Goal: Information Seeking & Learning: Learn about a topic

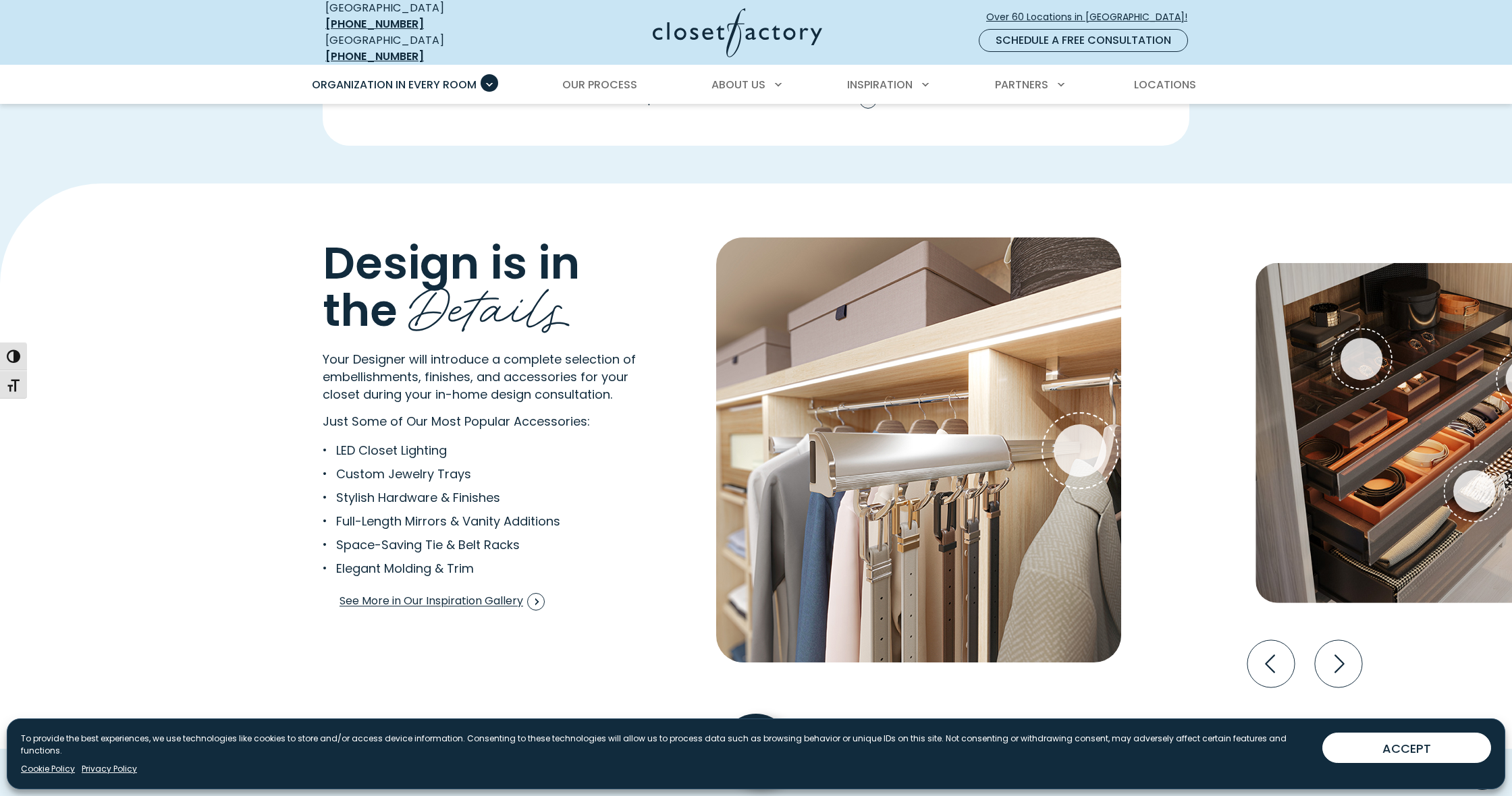
scroll to position [2385, 0]
click at [1336, 656] on icon "Next slide" at bounding box center [1338, 664] width 47 height 47
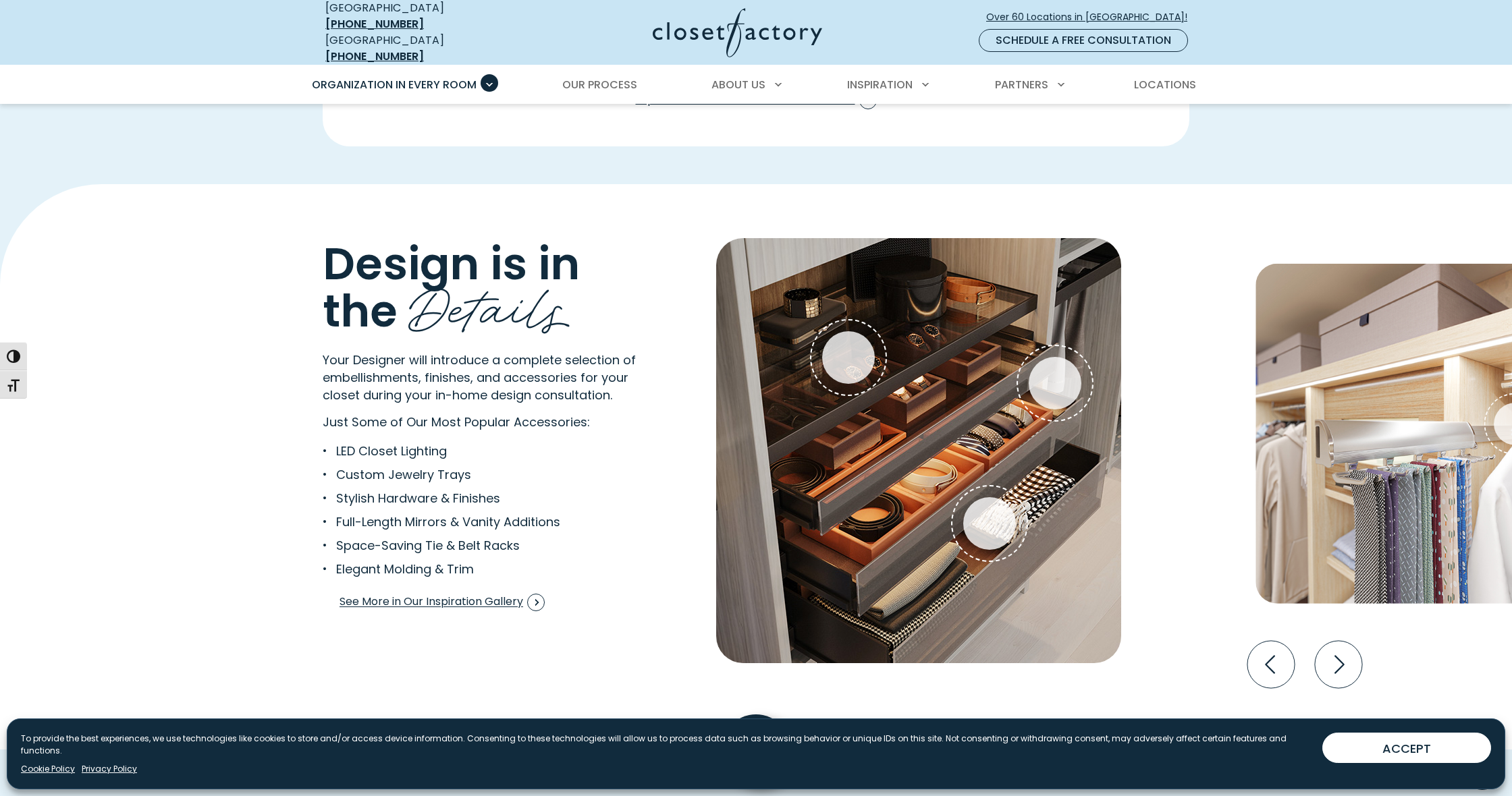
click at [898, 407] on img "Interactive Gallery" at bounding box center [918, 451] width 405 height 425
drag, startPoint x: 1380, startPoint y: 743, endPoint x: 1365, endPoint y: 727, distance: 21.9
click at [1379, 742] on button "ACCEPT" at bounding box center [1407, 748] width 169 height 31
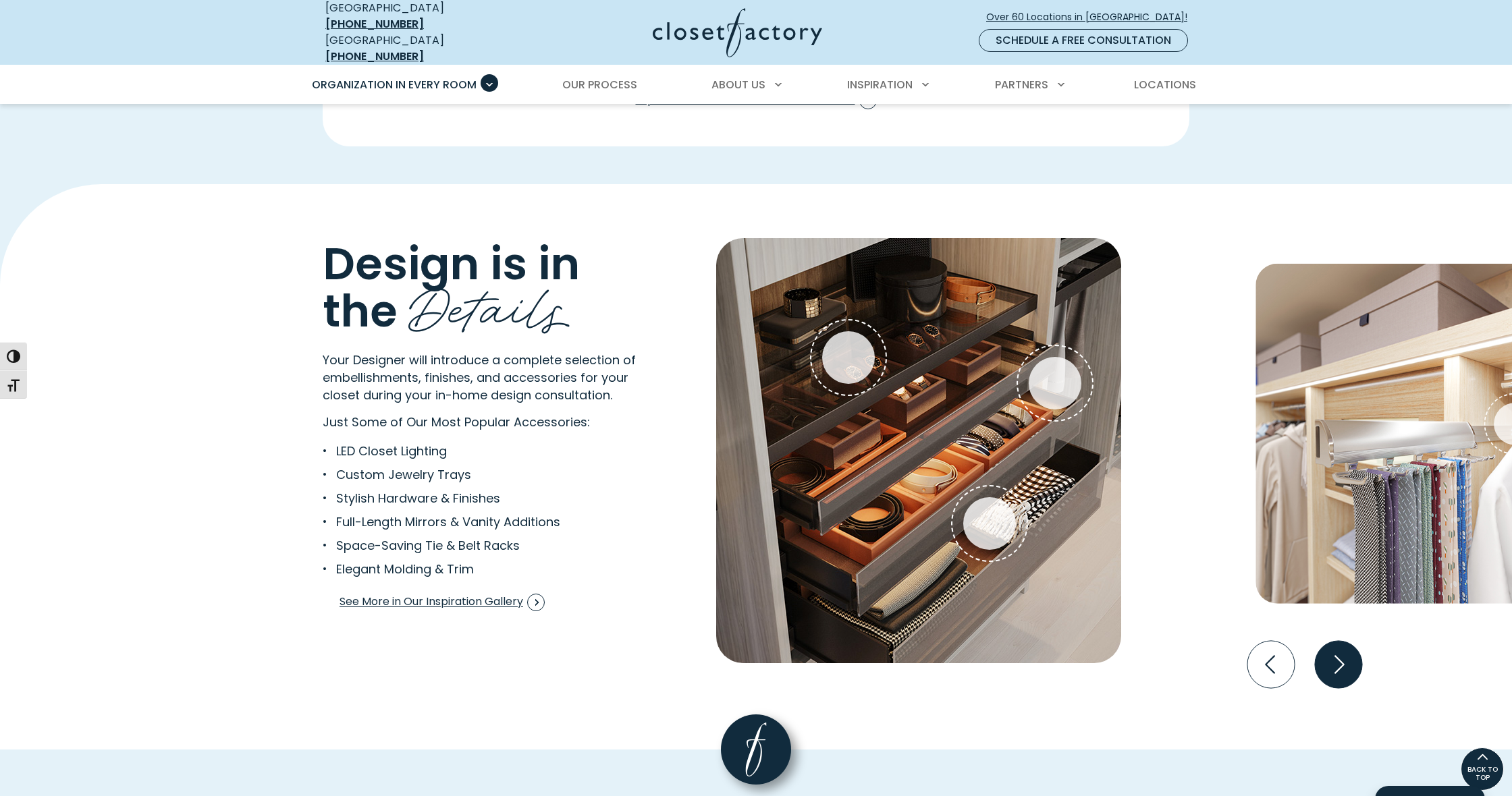
click at [1340, 654] on icon "Next slide" at bounding box center [1338, 664] width 47 height 47
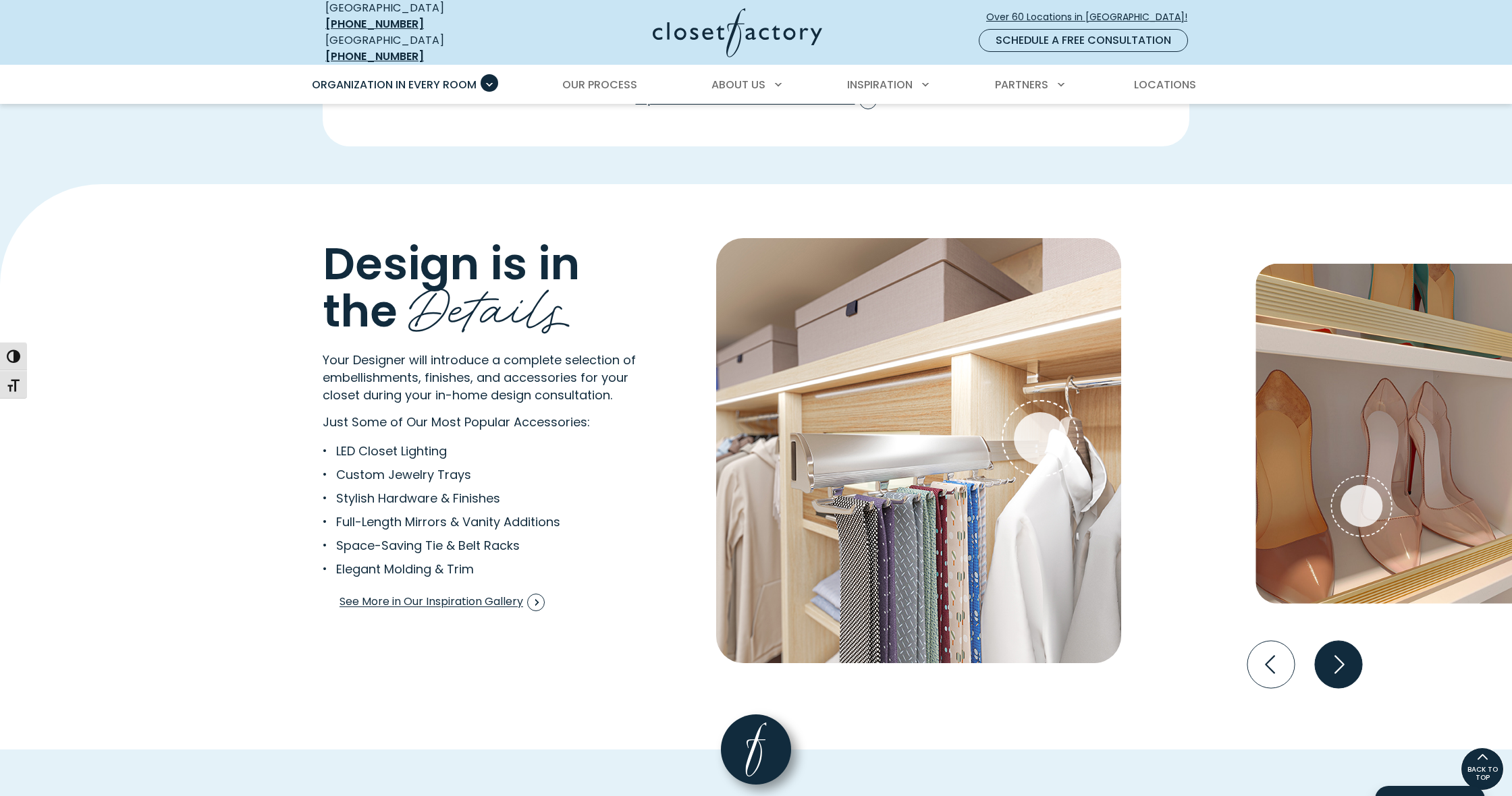
click at [1340, 654] on icon "Next slide" at bounding box center [1338, 664] width 47 height 47
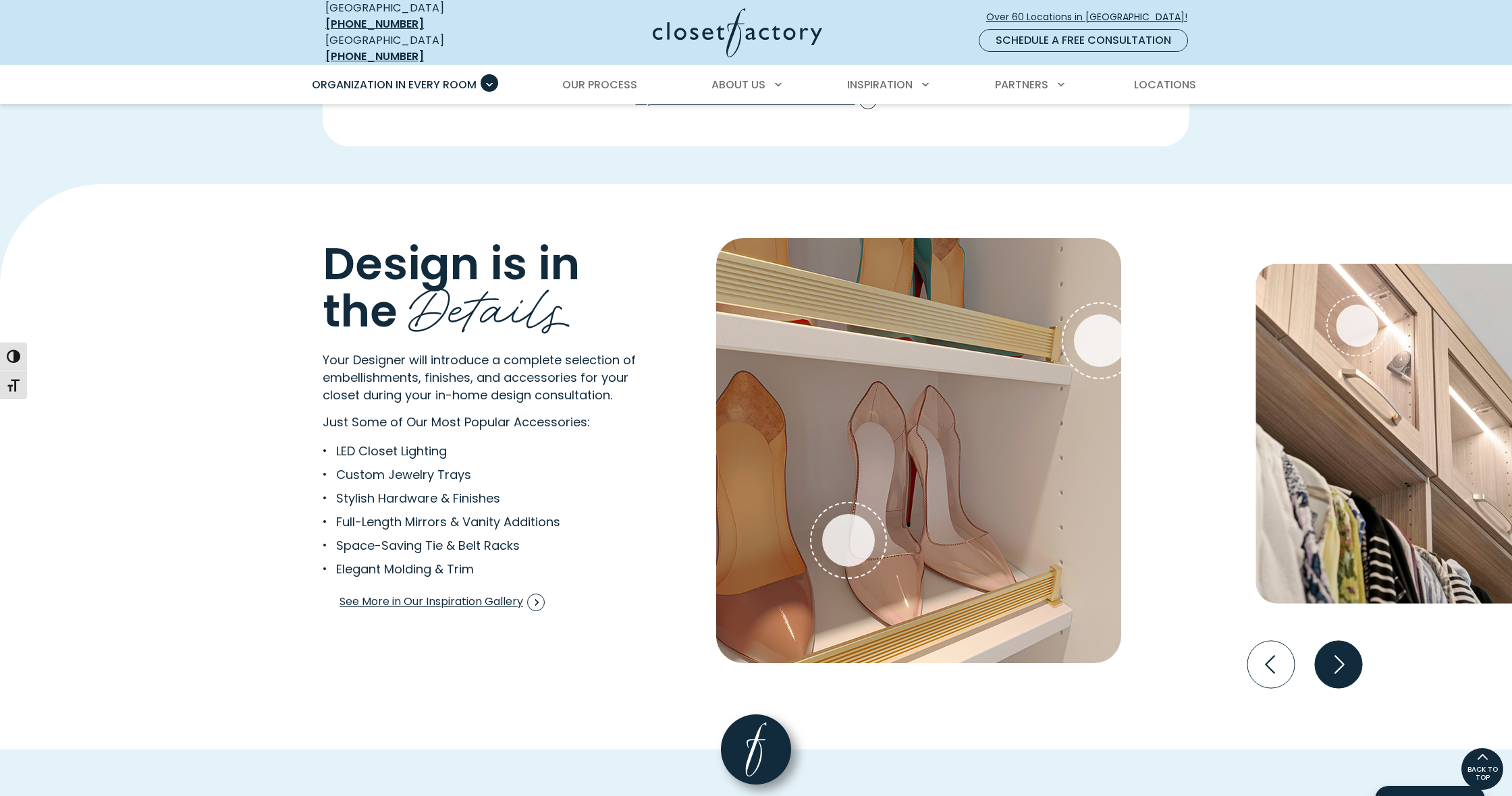
click at [1340, 654] on icon "Next slide" at bounding box center [1338, 664] width 47 height 47
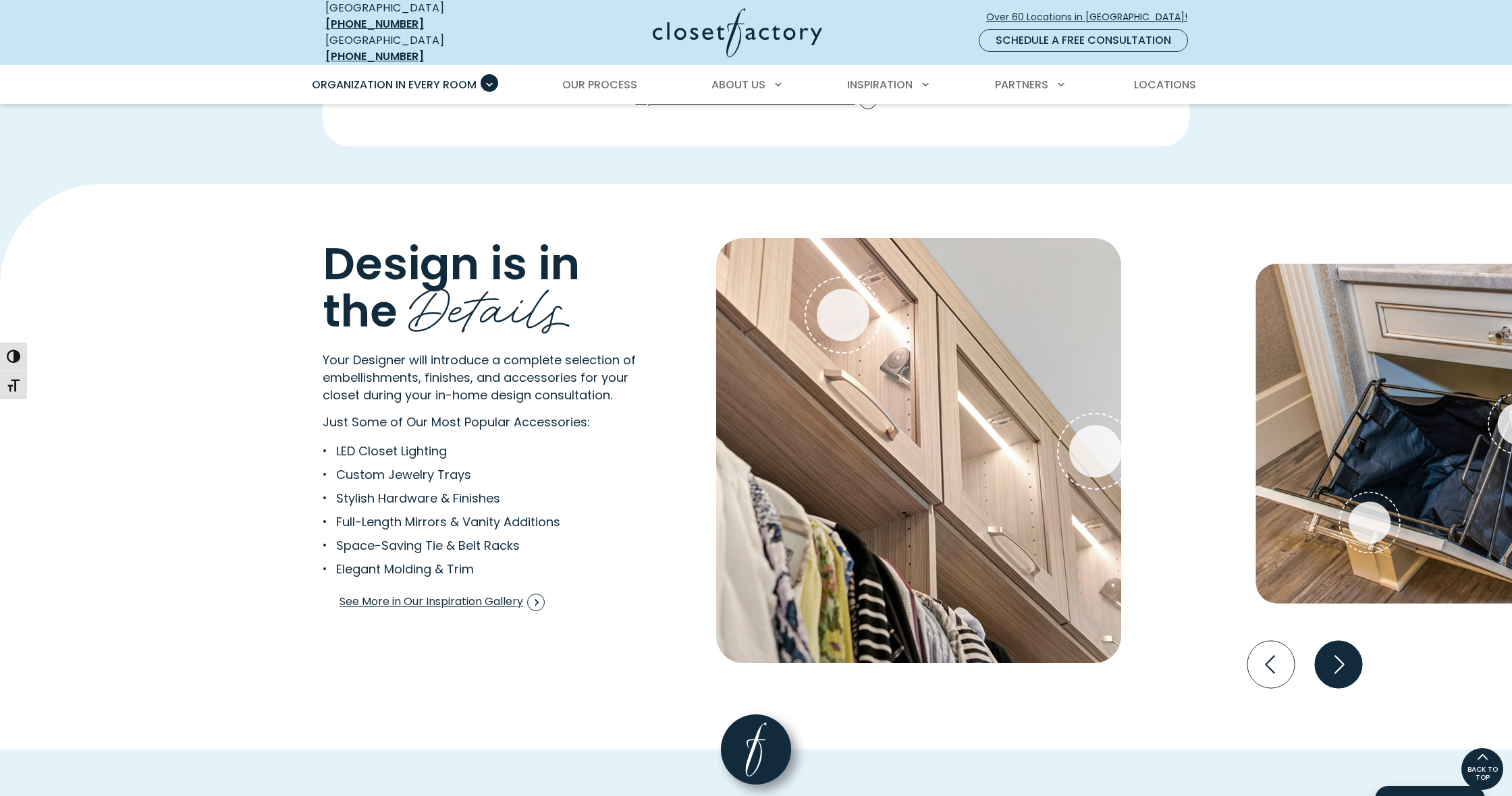
click at [1340, 654] on icon "Next slide" at bounding box center [1338, 664] width 47 height 47
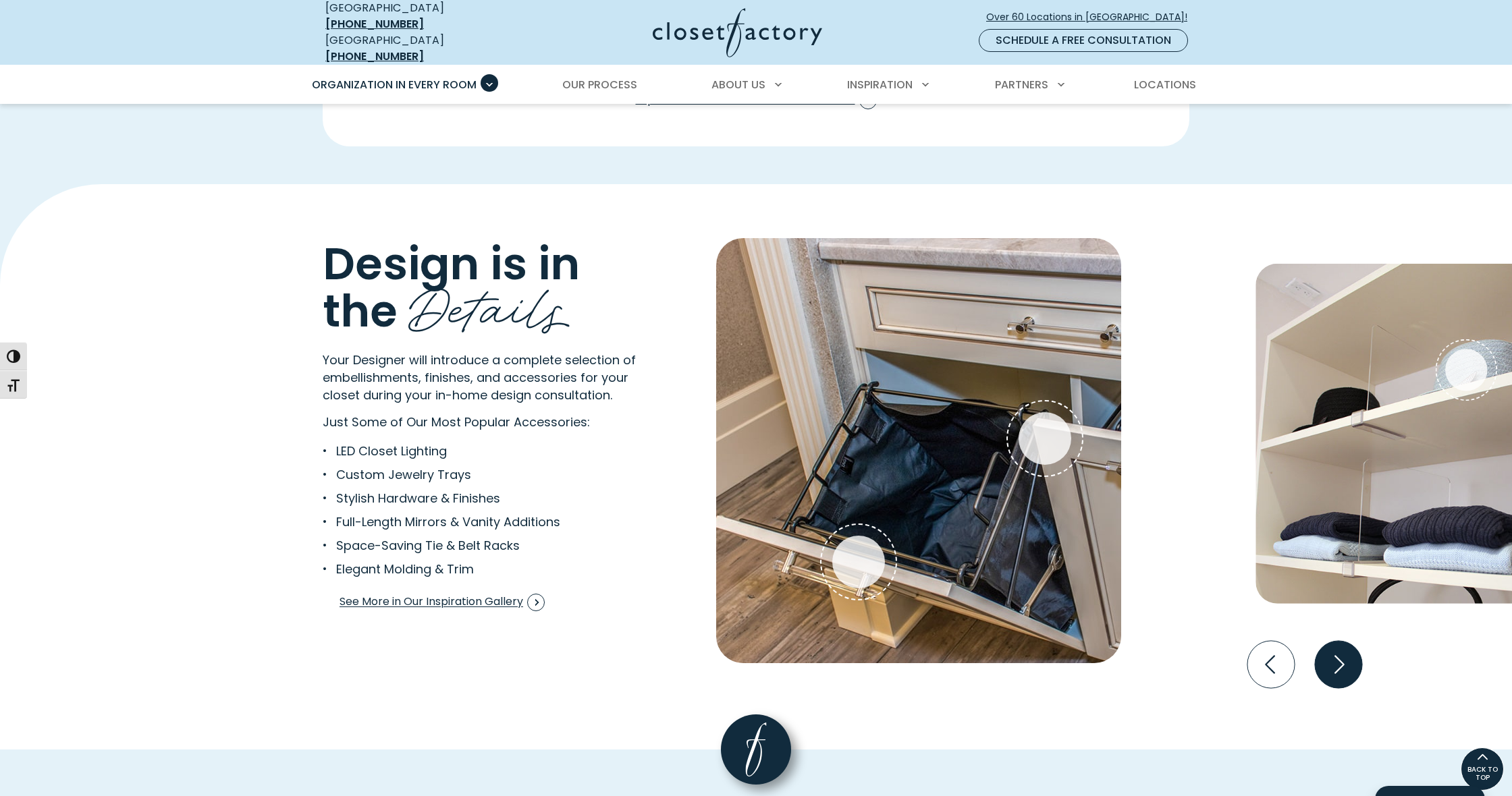
click at [1340, 654] on icon "Next slide" at bounding box center [1338, 664] width 47 height 47
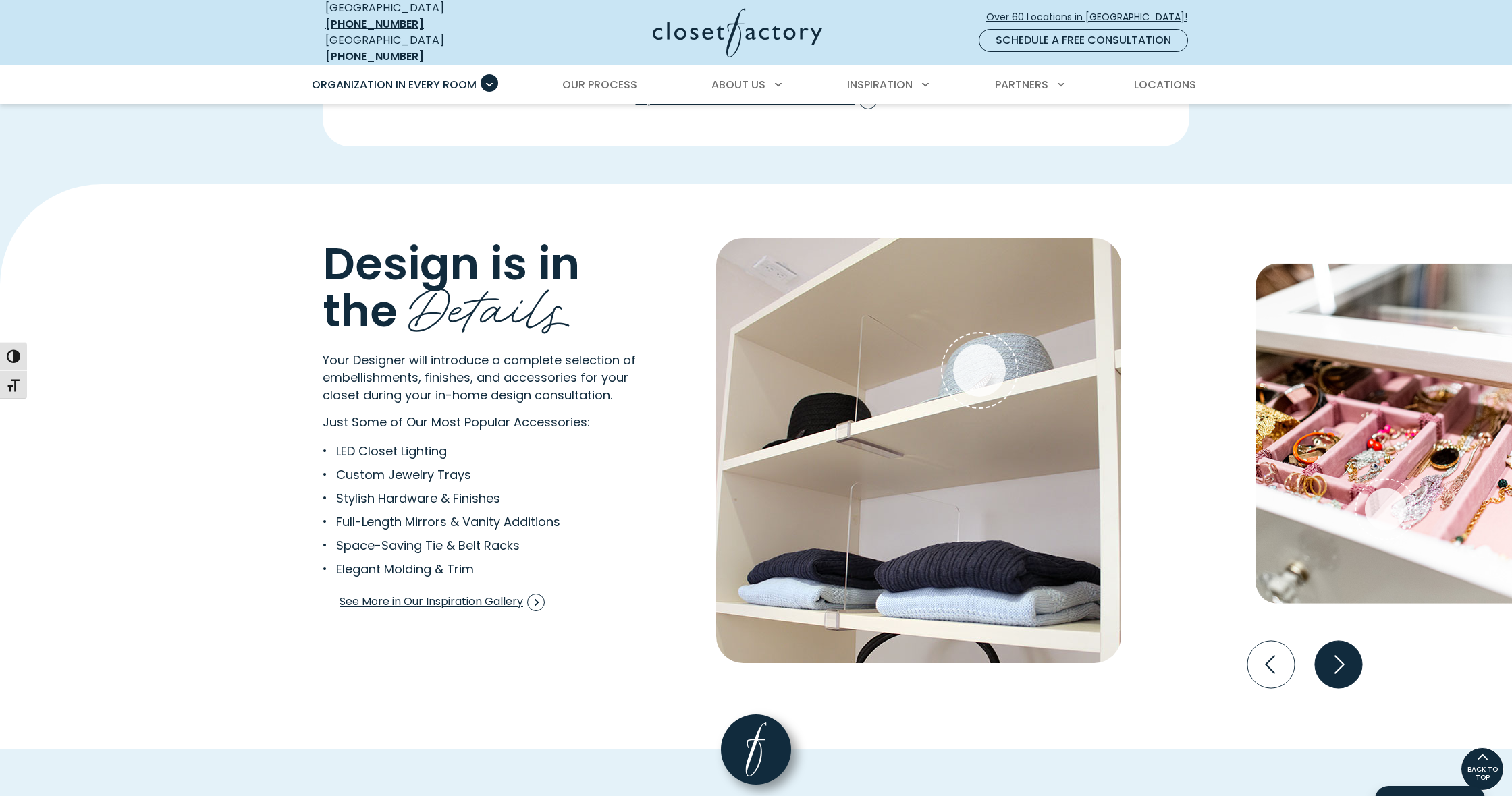
click at [1340, 654] on icon "Next slide" at bounding box center [1338, 664] width 47 height 47
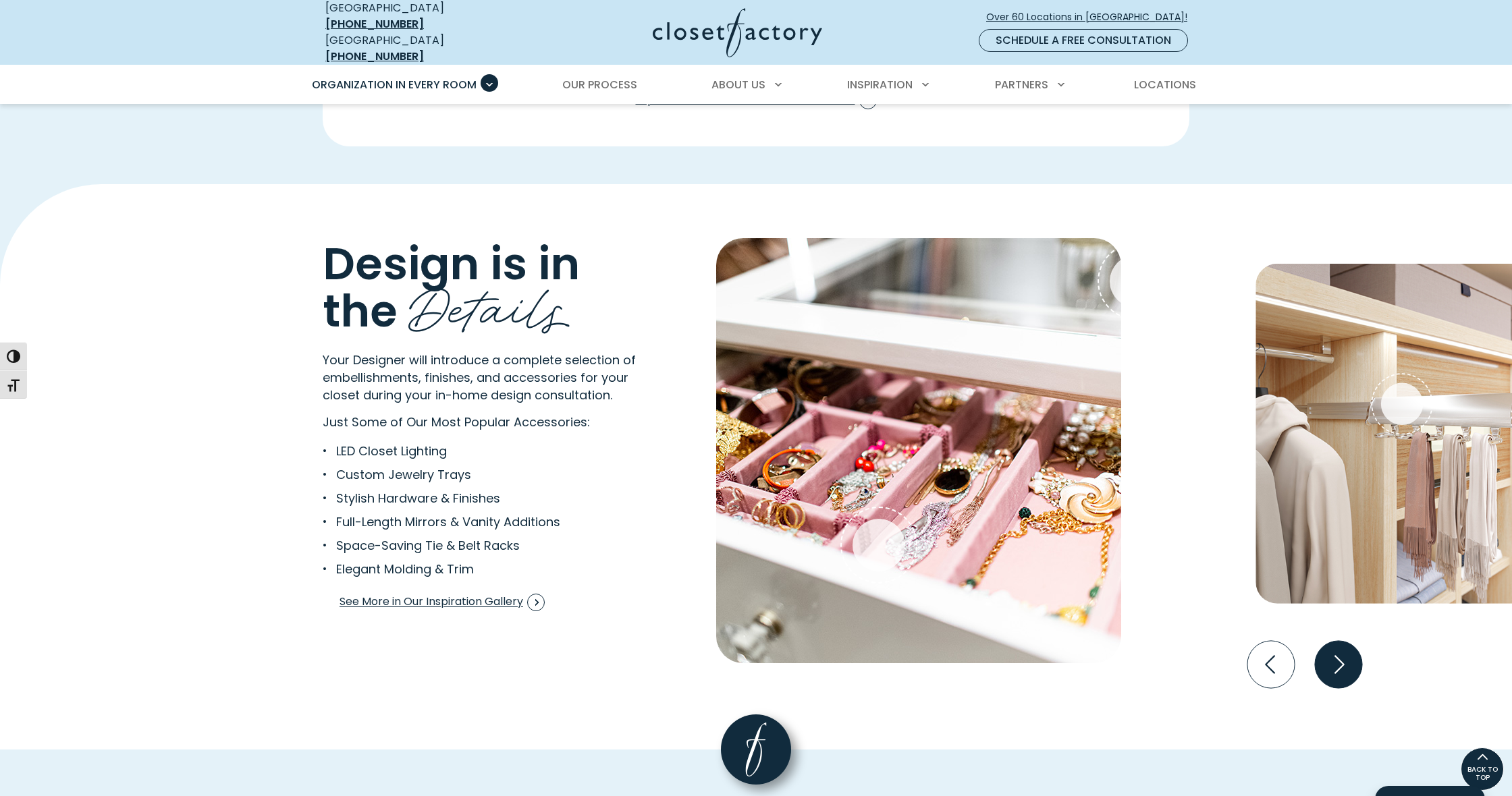
click at [1340, 654] on icon "Next slide" at bounding box center [1338, 664] width 47 height 47
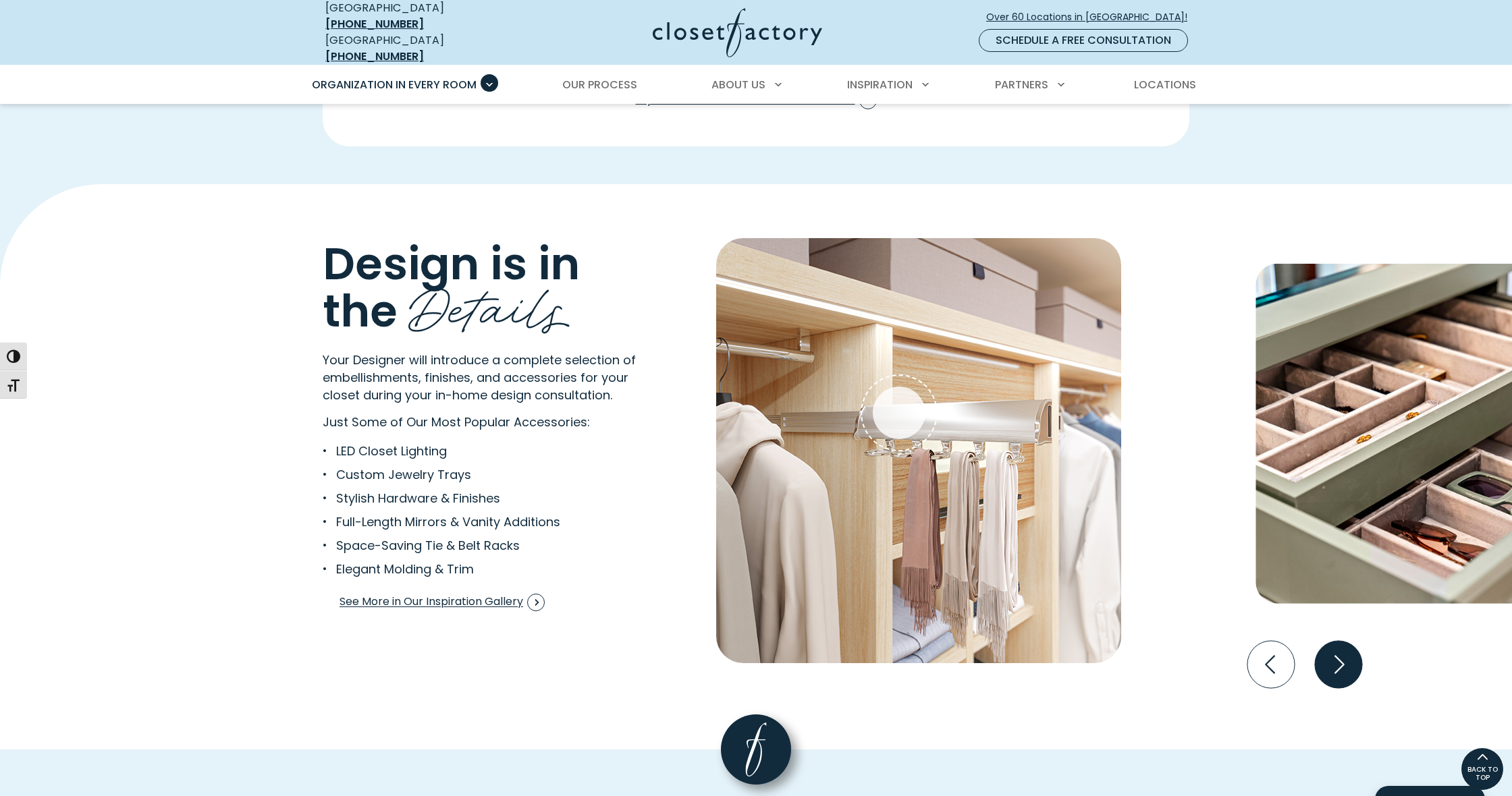
click at [1340, 654] on icon "Next slide" at bounding box center [1338, 664] width 47 height 47
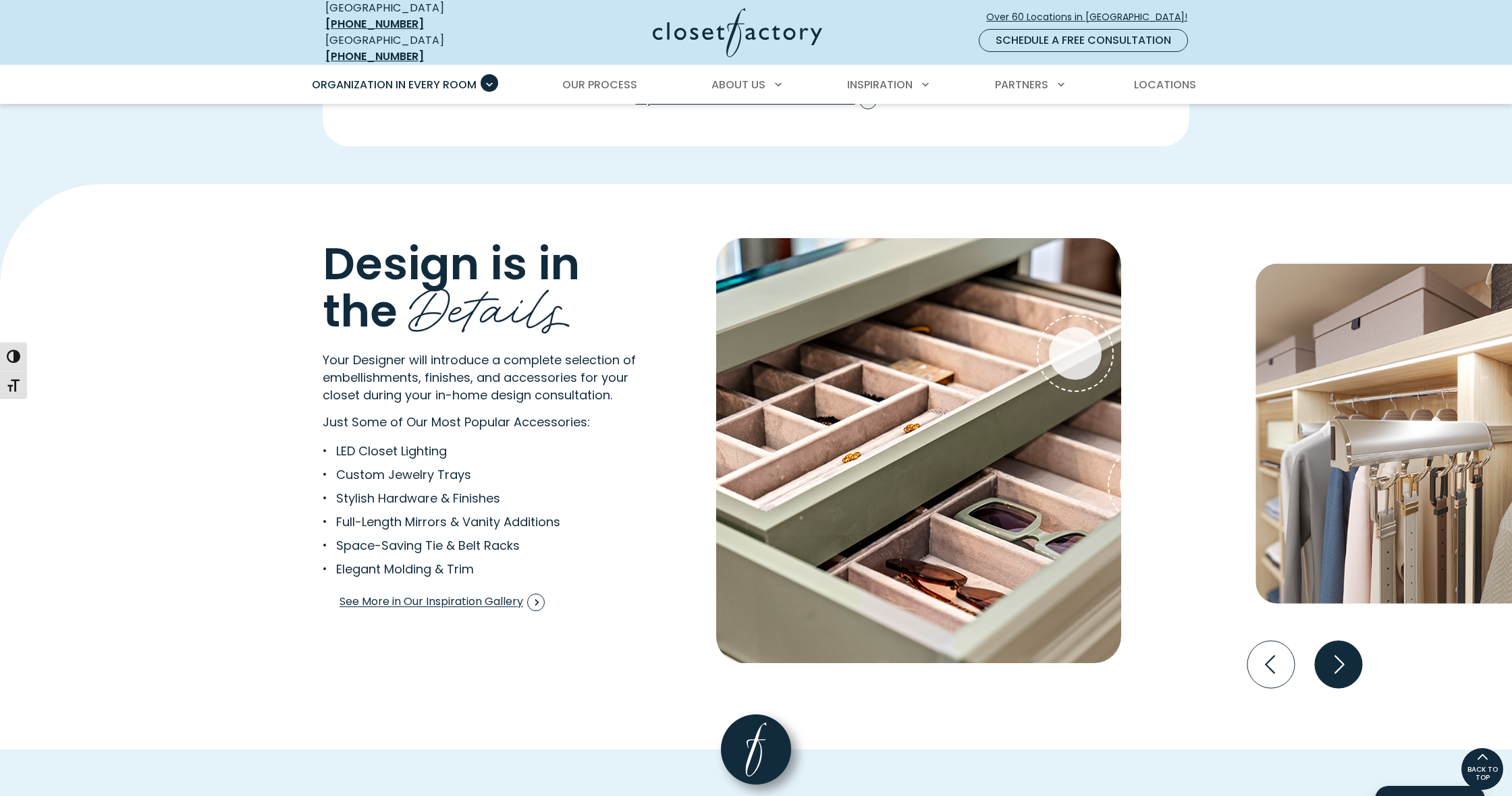
click at [1340, 654] on icon "Next slide" at bounding box center [1338, 664] width 47 height 47
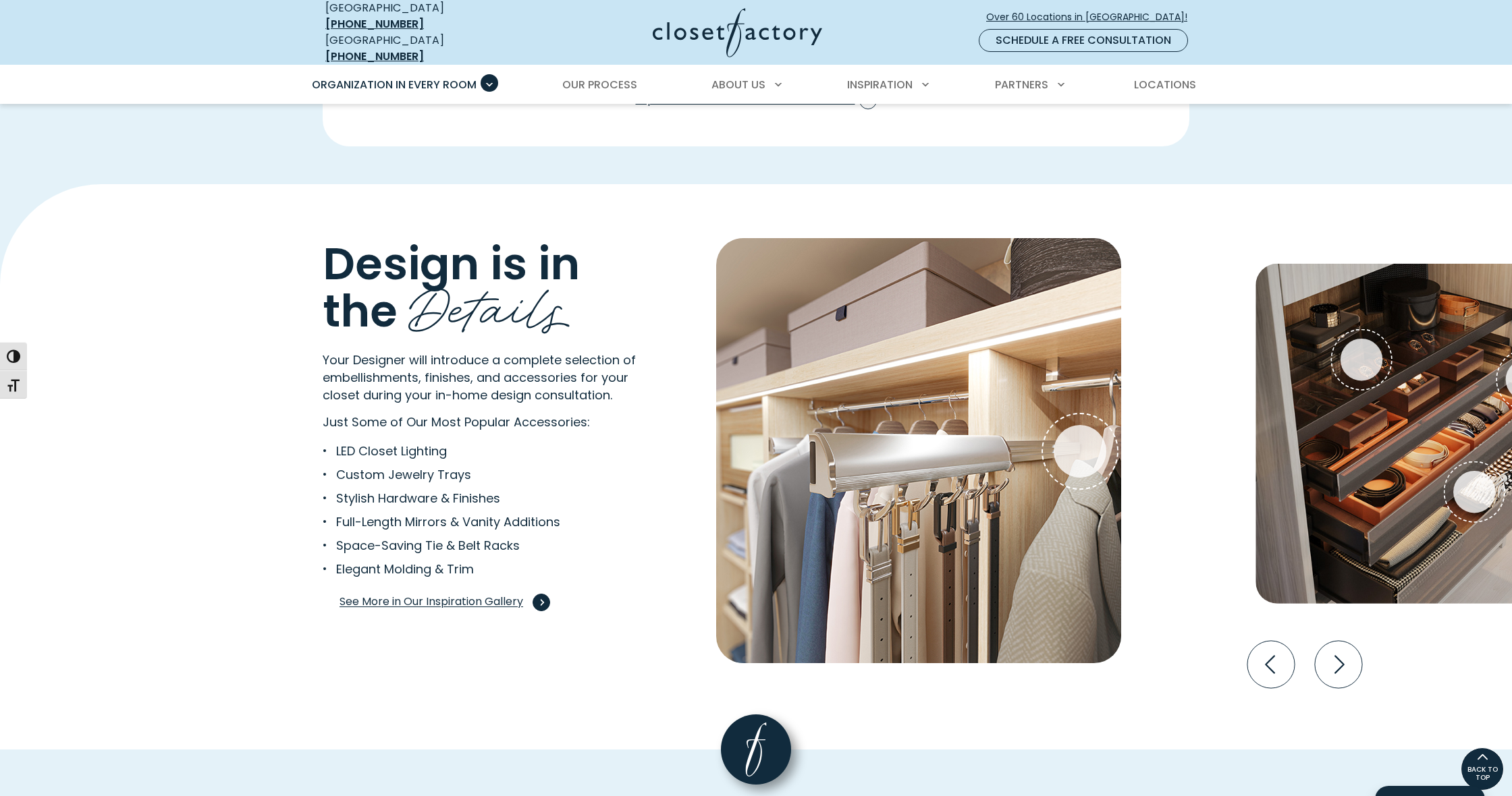
click at [541, 594] on span "Interactive Gallery" at bounding box center [541, 602] width 17 height 17
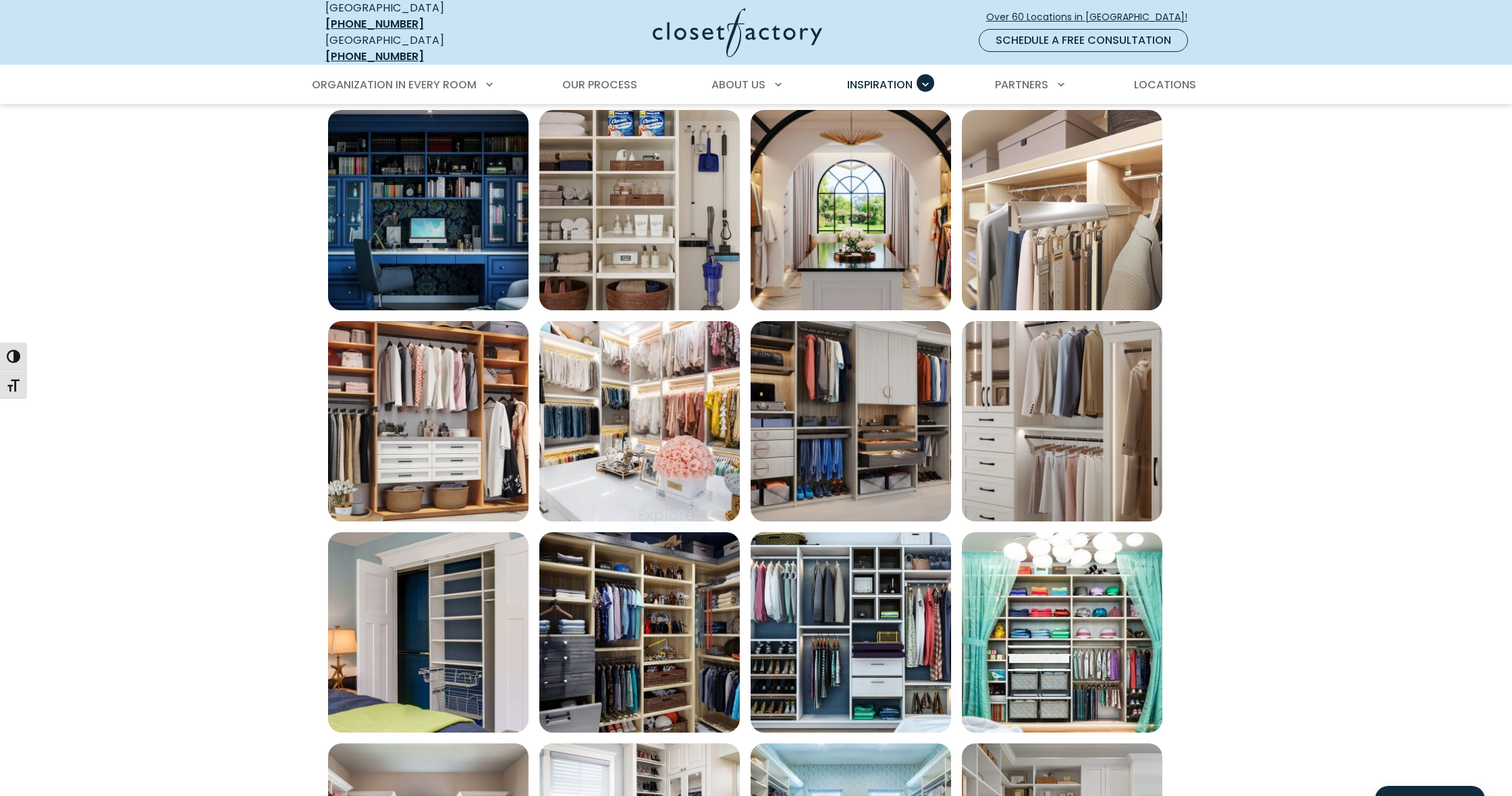
scroll to position [547, 0]
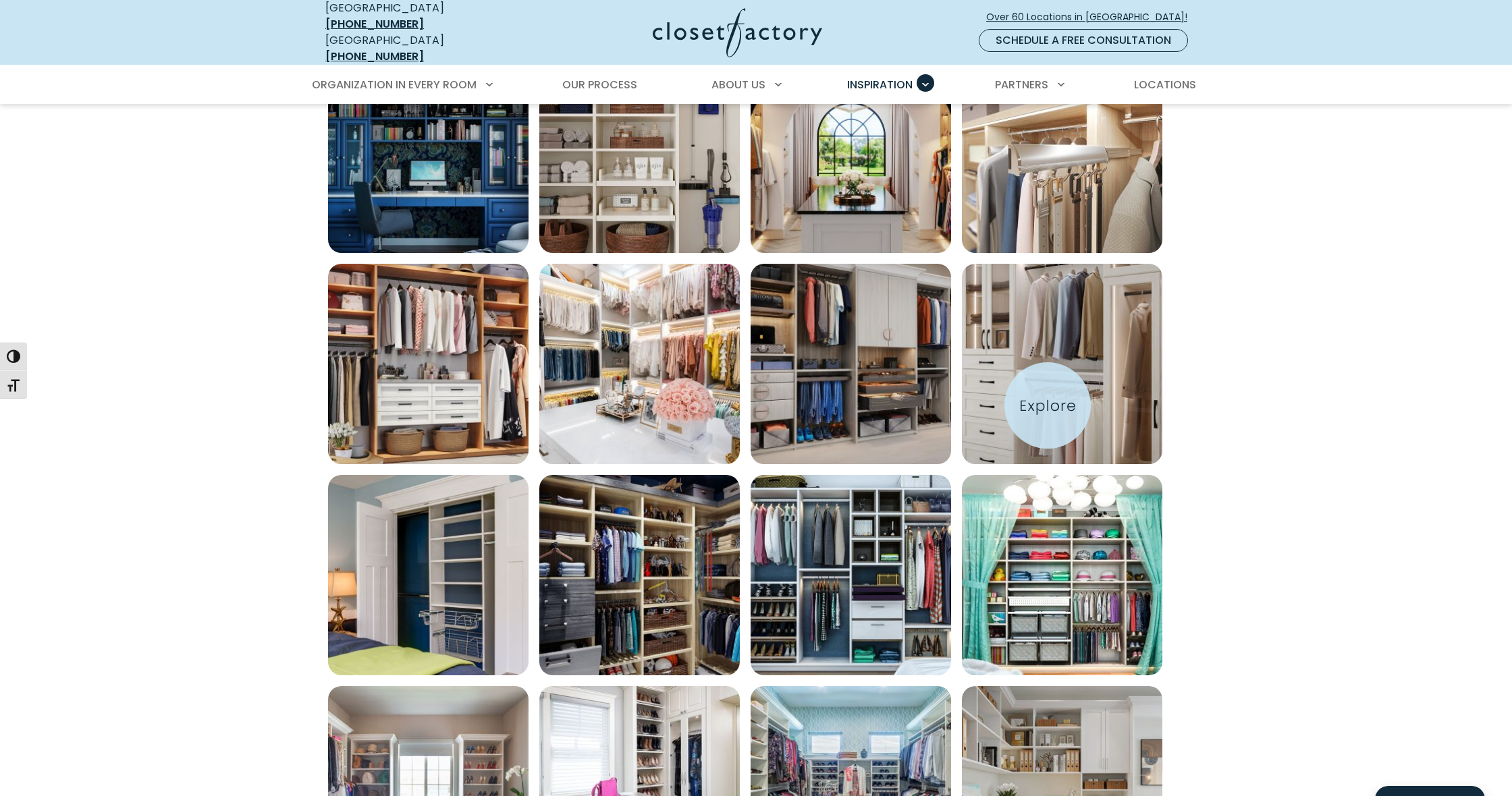
click at [1048, 406] on img "Open inspiration gallery to preview enlarged image" at bounding box center [1062, 364] width 200 height 200
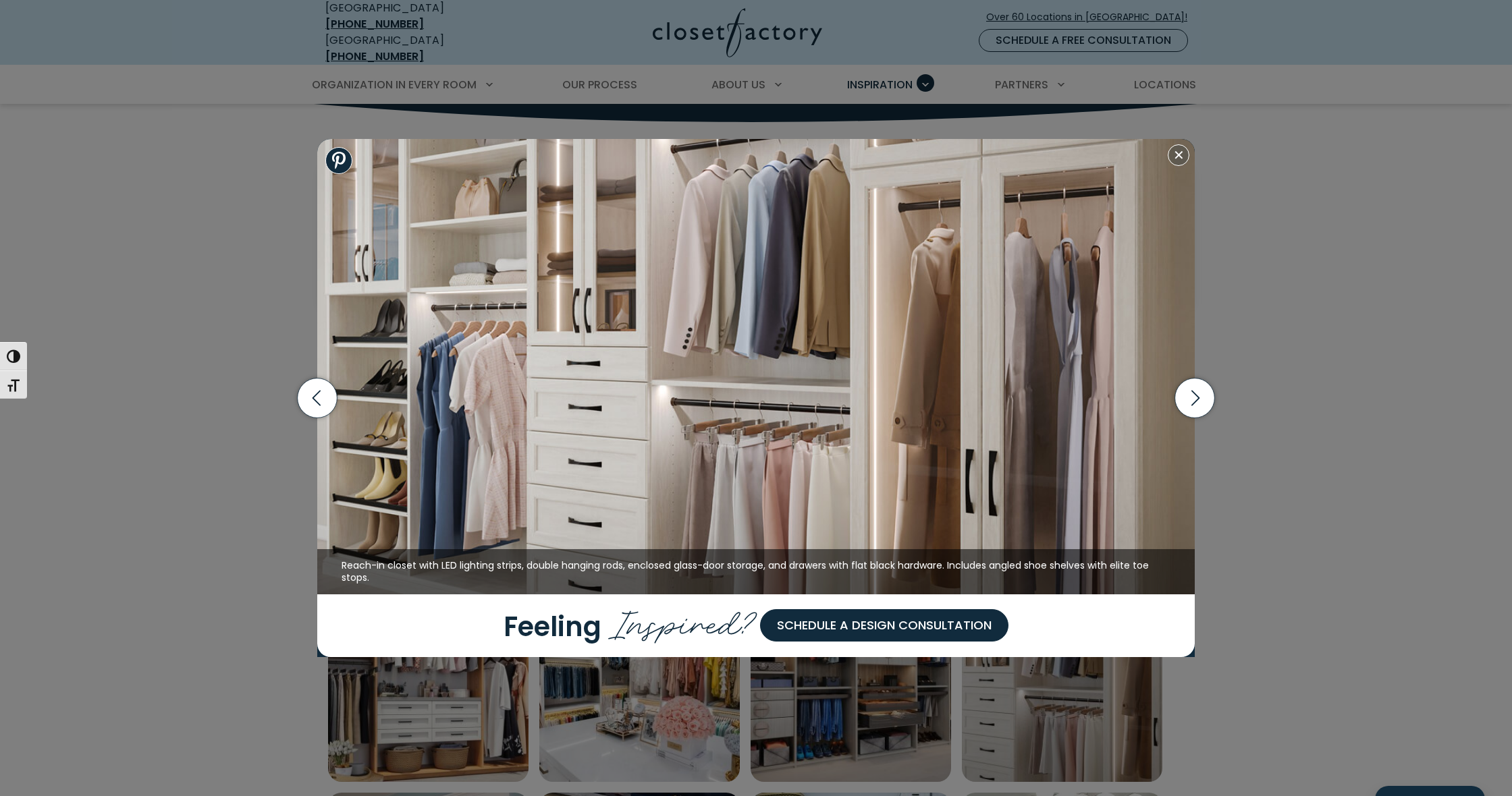
scroll to position [25, 0]
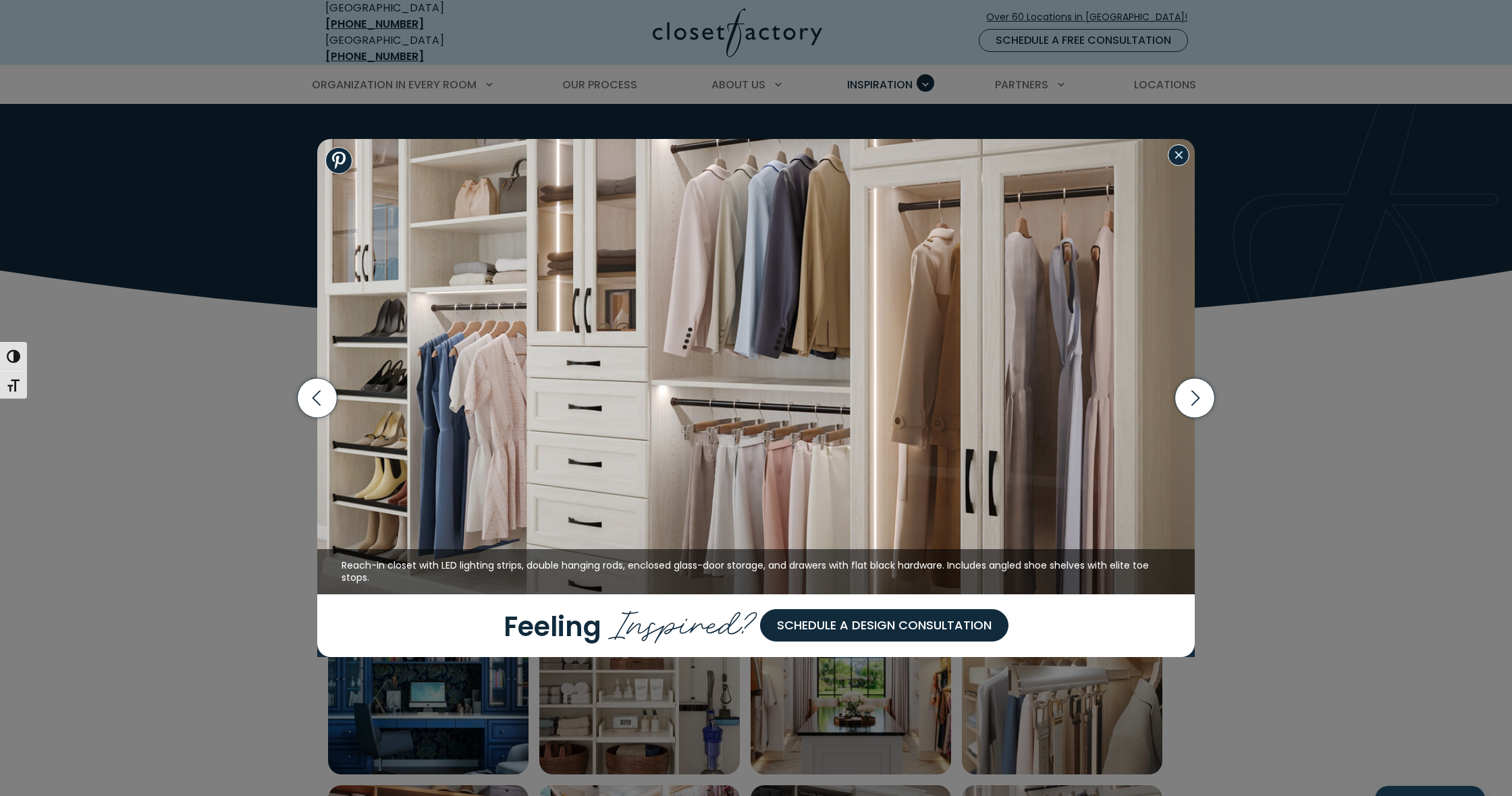
click at [1177, 160] on button "Close modal" at bounding box center [1178, 155] width 22 height 22
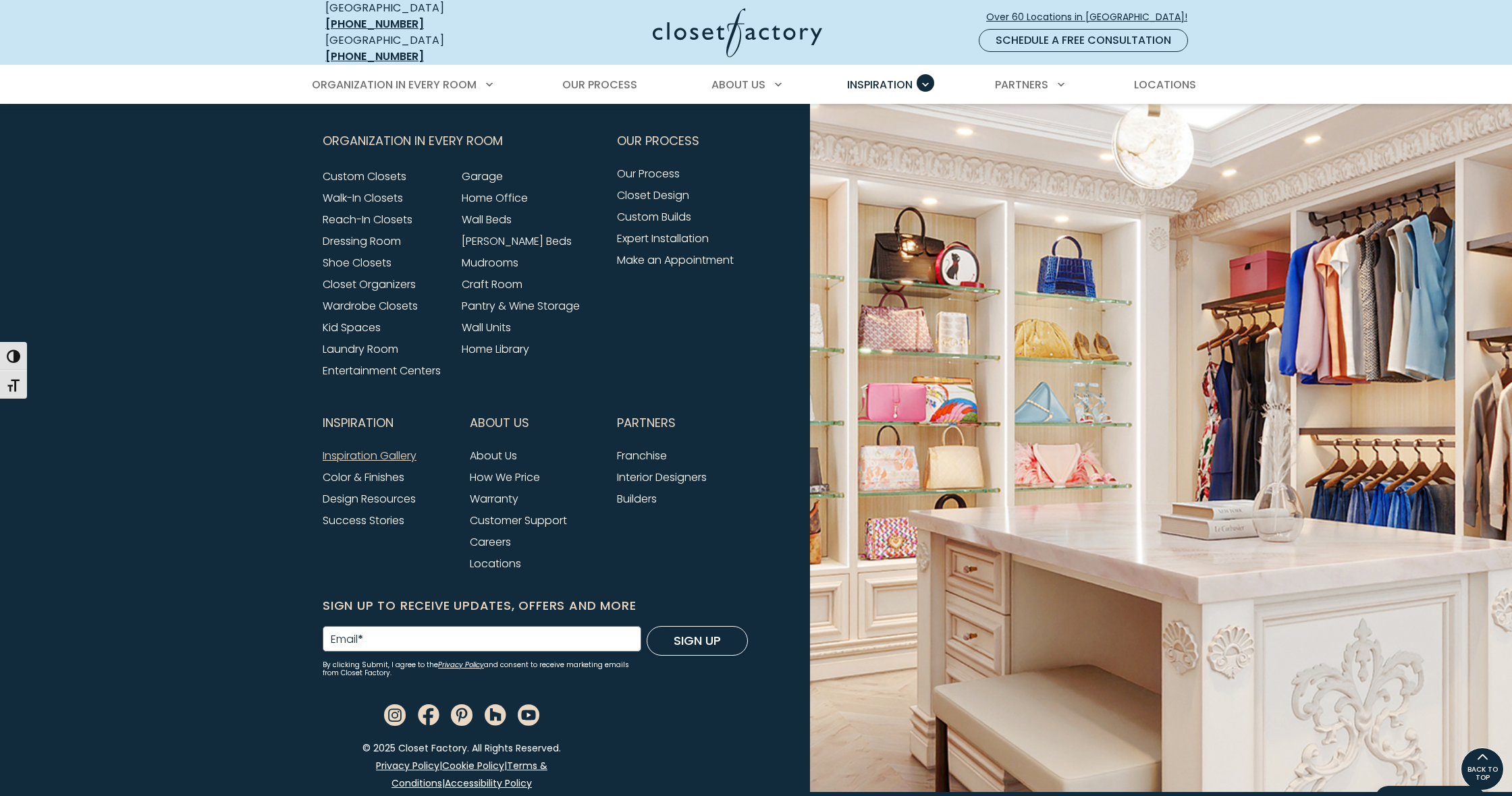
scroll to position [1645, 0]
